Goal: Task Accomplishment & Management: Manage account settings

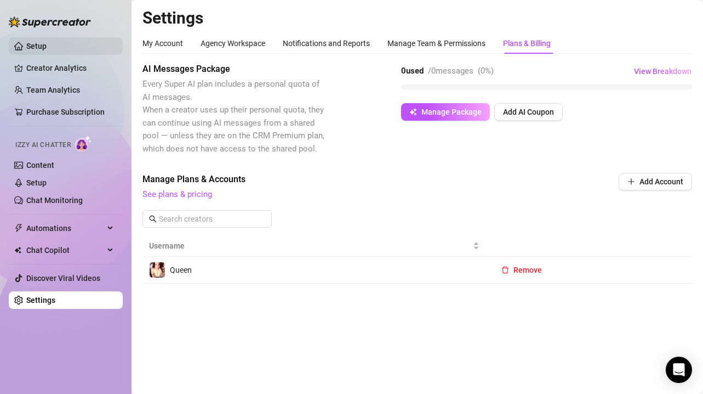
click at [47, 44] on link "Setup" at bounding box center [36, 46] width 20 height 9
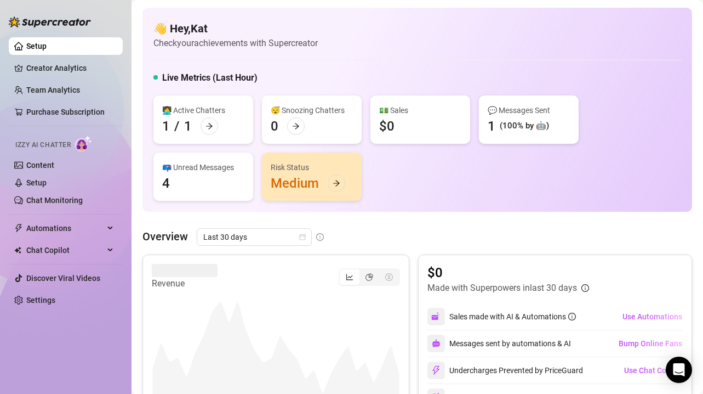
scroll to position [21, 0]
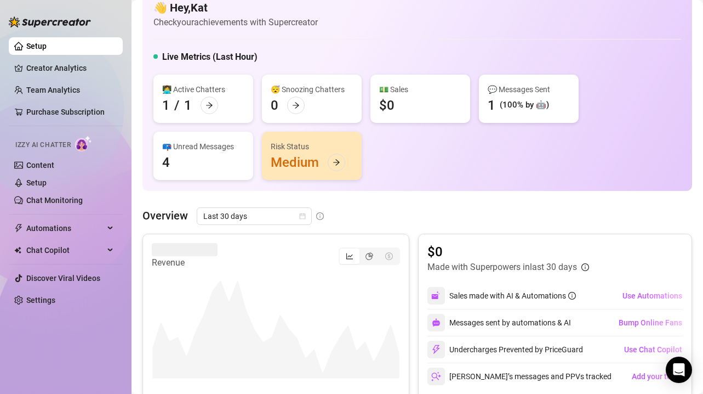
click at [214, 96] on div "👩‍💻 Active Chatters 1 / 1" at bounding box center [203, 99] width 100 height 48
click at [206, 106] on icon "arrow-right" at bounding box center [210, 105] width 8 height 8
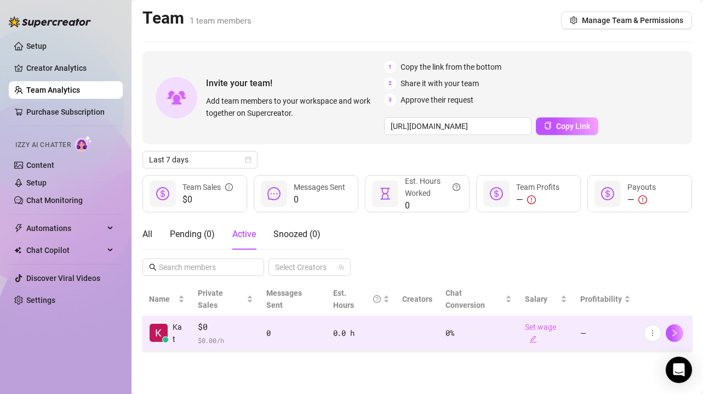
click at [292, 327] on div "0" at bounding box center [293, 333] width 54 height 12
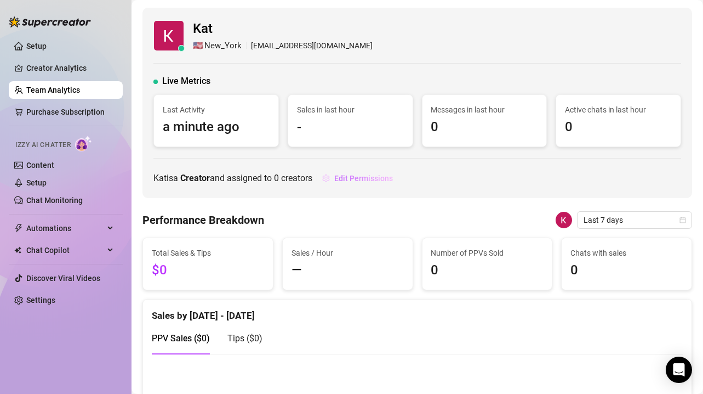
click at [363, 179] on span "Edit Permissions" at bounding box center [363, 178] width 59 height 9
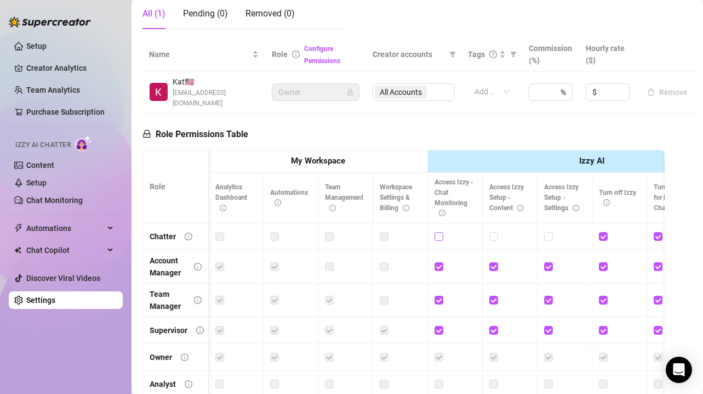
scroll to position [0, 40]
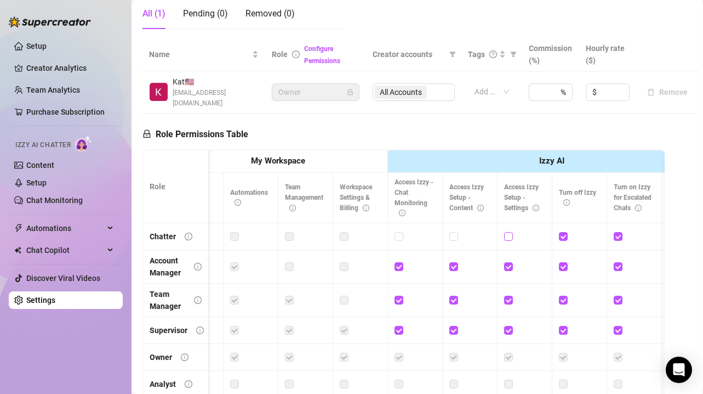
click at [509, 232] on input "checkbox" at bounding box center [508, 236] width 8 height 8
checkbox input "true"
click at [453, 232] on input "checkbox" at bounding box center [454, 236] width 8 height 8
checkbox input "true"
click at [396, 232] on input "checkbox" at bounding box center [399, 236] width 8 height 8
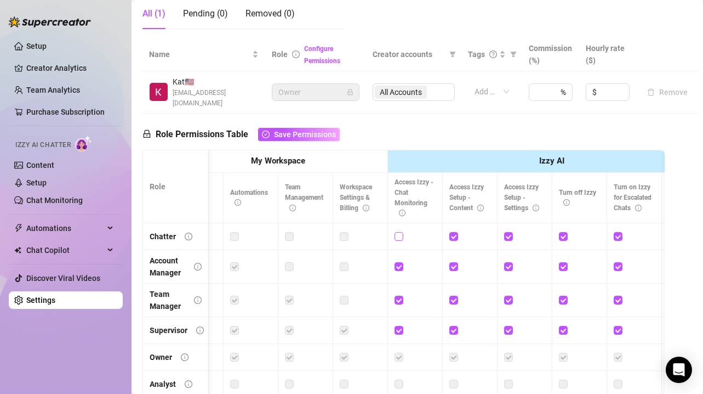
checkbox input "true"
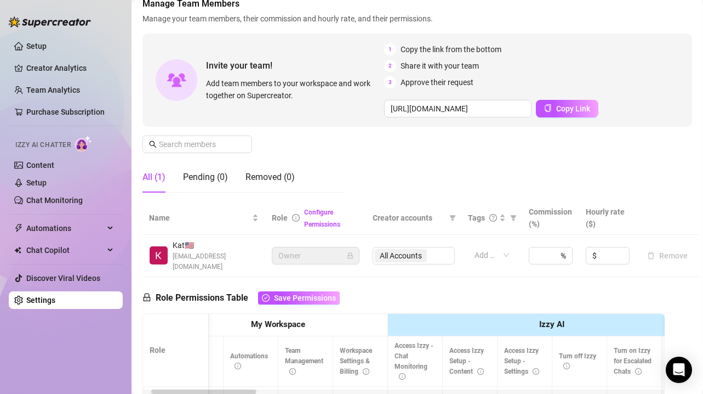
scroll to position [65, 0]
click at [316, 294] on span "Save Permissions" at bounding box center [305, 298] width 62 height 9
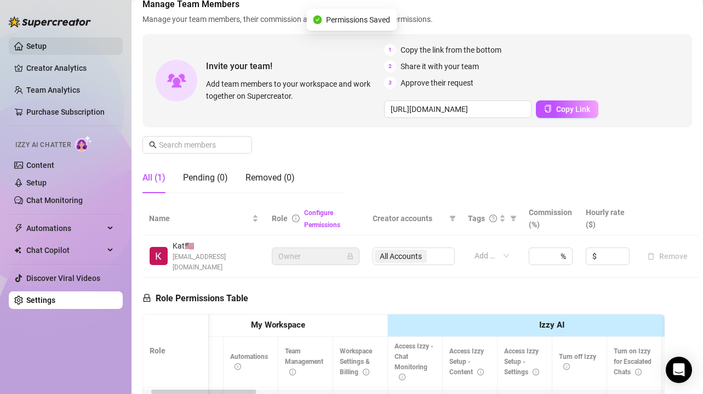
click at [47, 42] on link "Setup" at bounding box center [36, 46] width 20 height 9
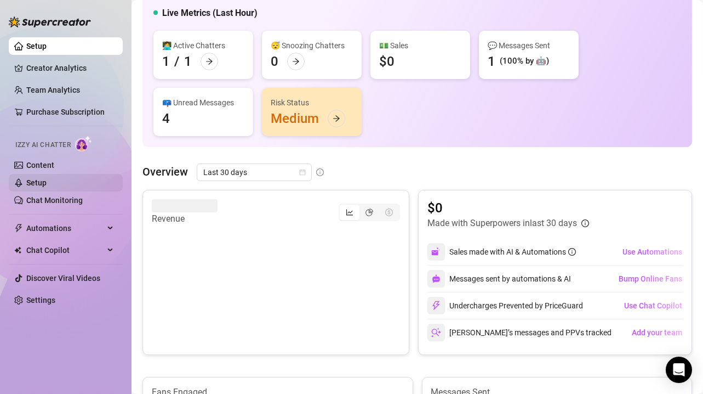
click at [47, 179] on link "Setup" at bounding box center [36, 182] width 20 height 9
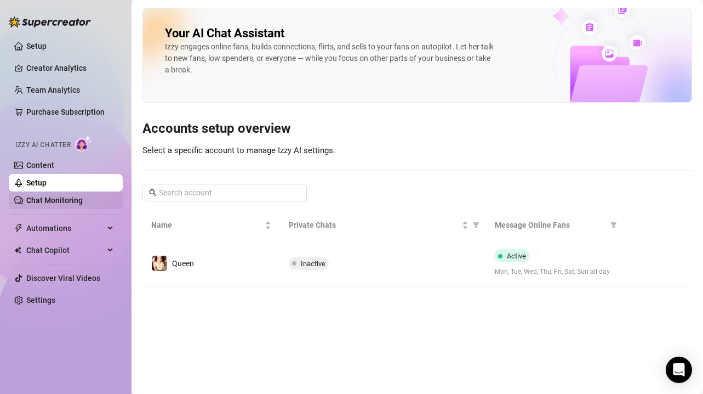
click at [68, 196] on link "Chat Monitoring" at bounding box center [54, 200] width 56 height 9
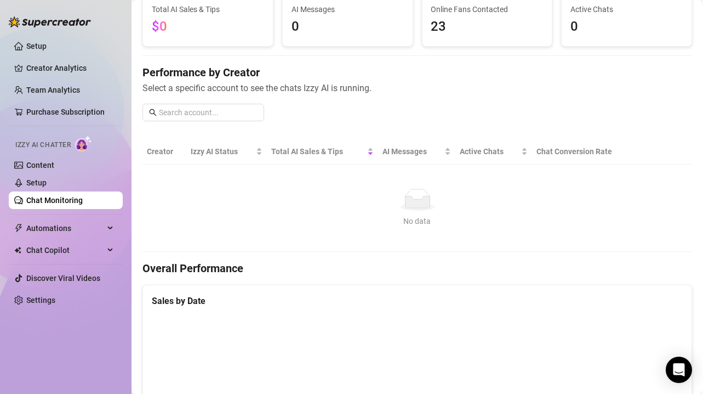
scroll to position [78, 0]
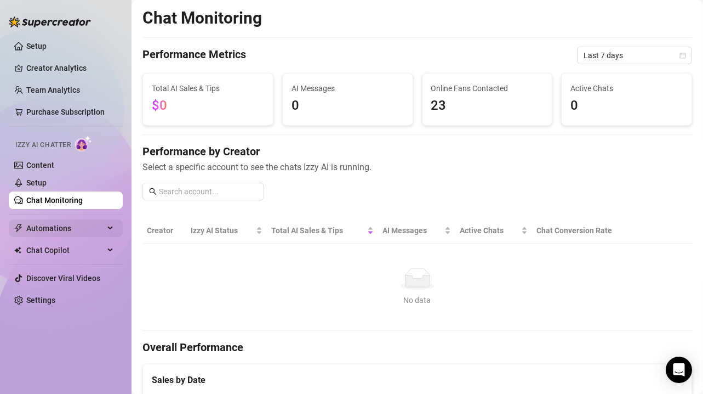
click at [84, 222] on span "Automations" at bounding box center [65, 228] width 78 height 18
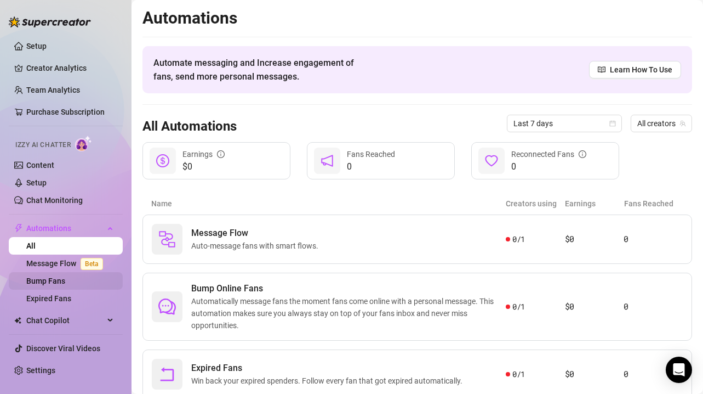
click at [65, 277] on link "Bump Fans" at bounding box center [45, 280] width 39 height 9
